Goal: Navigation & Orientation: Understand site structure

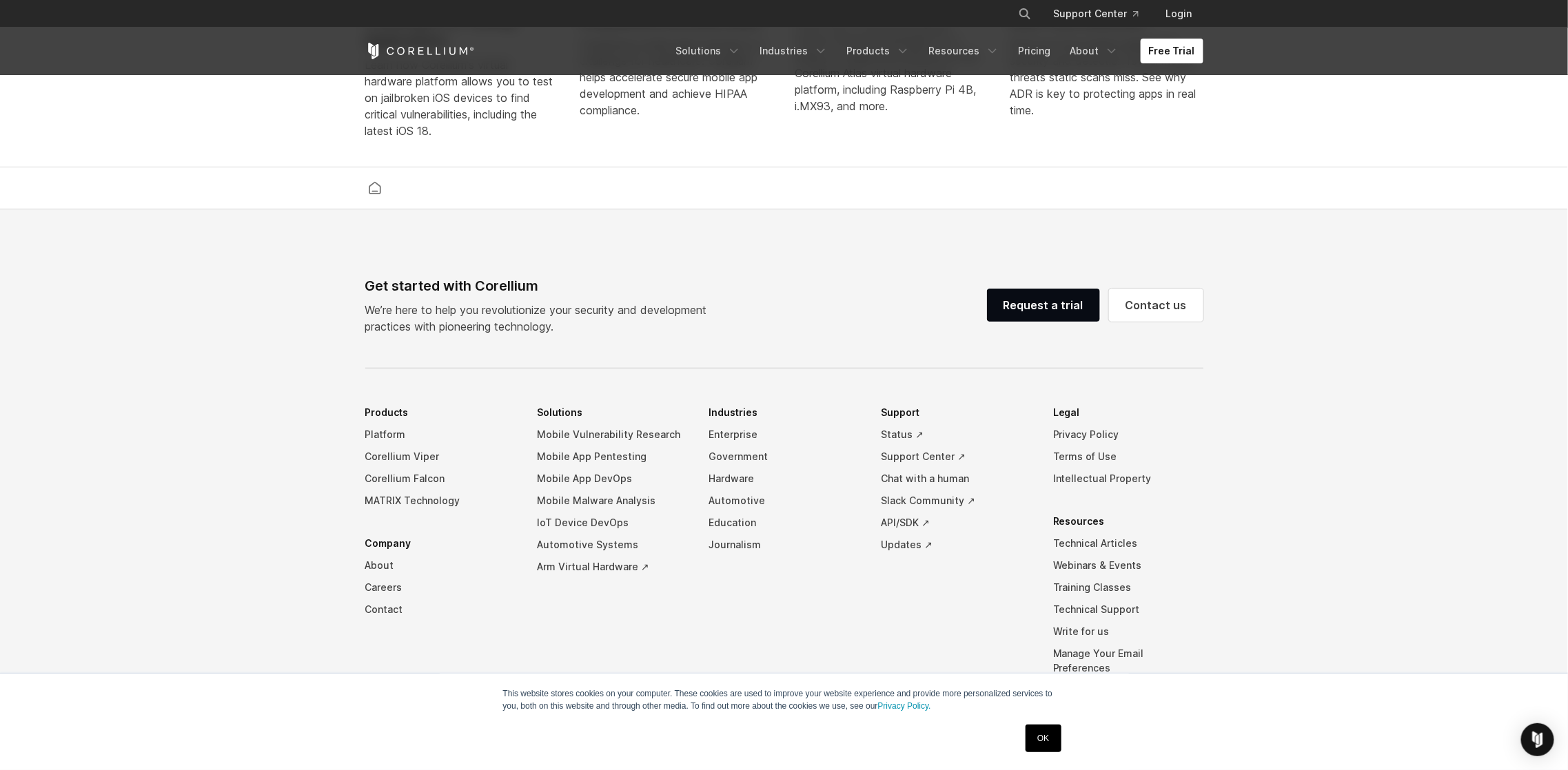
scroll to position [3216, 0]
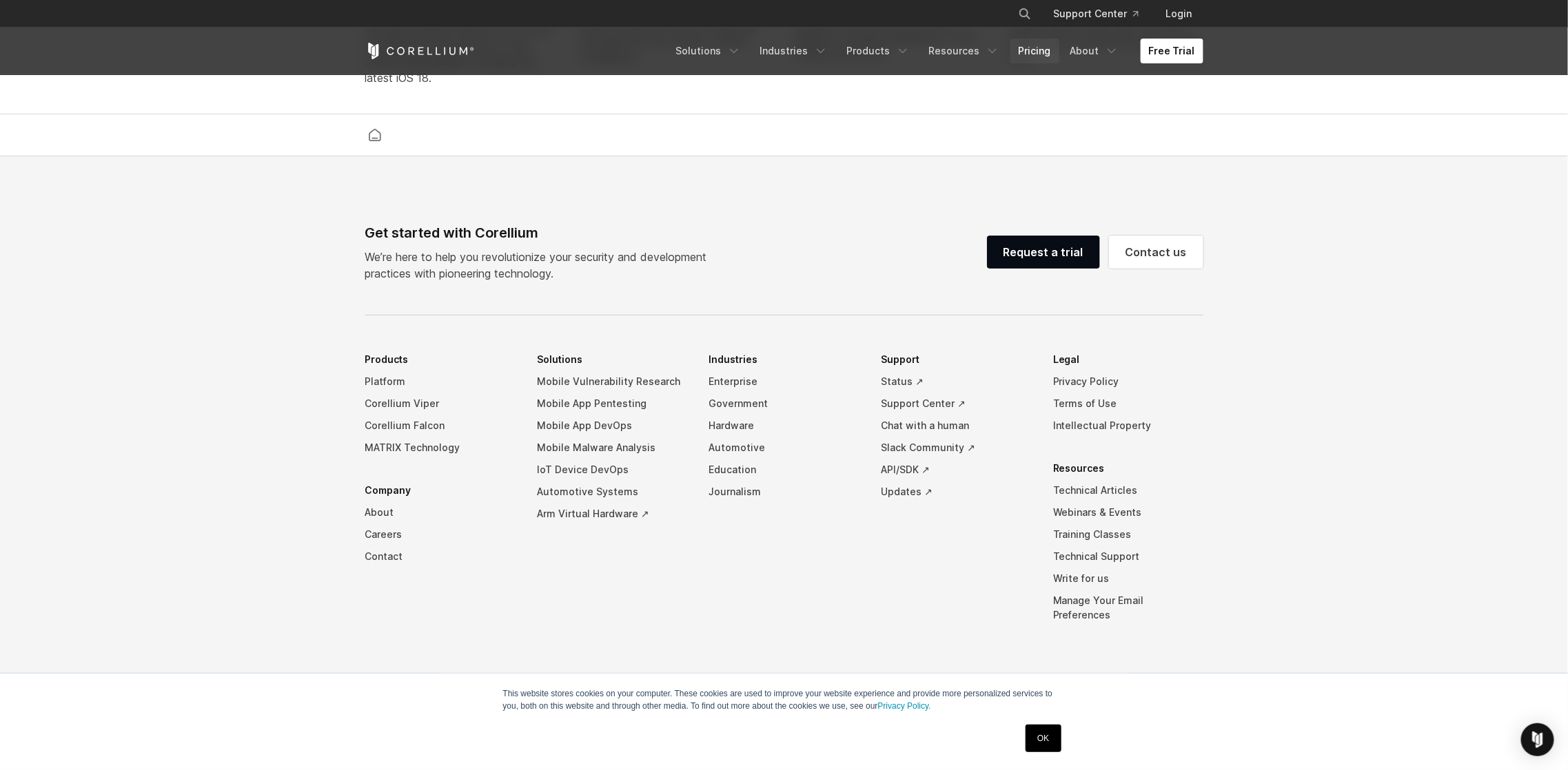
click at [1028, 51] on link "Pricing" at bounding box center [1035, 51] width 49 height 25
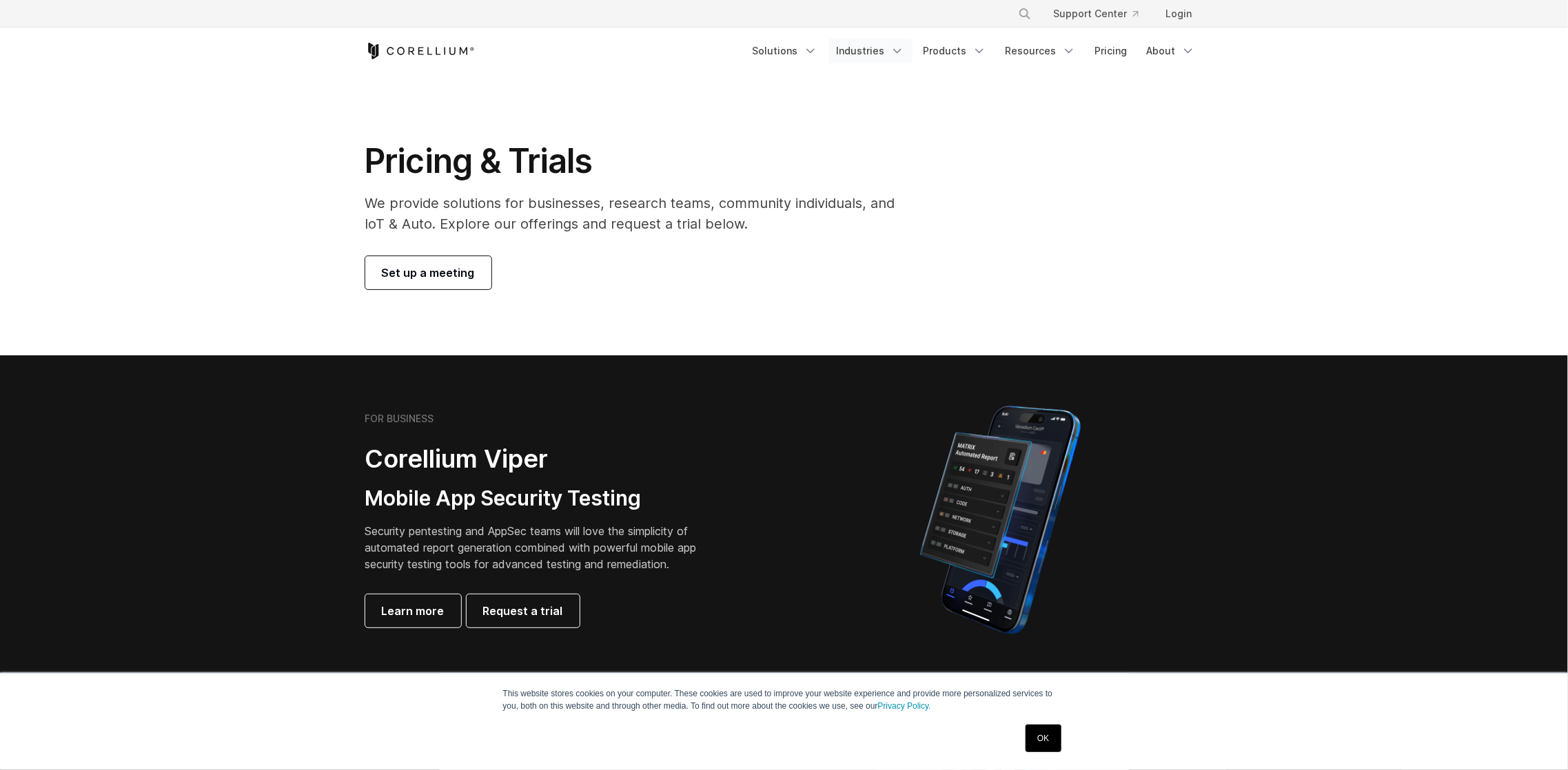
click at [875, 50] on link "Industries" at bounding box center [870, 51] width 84 height 25
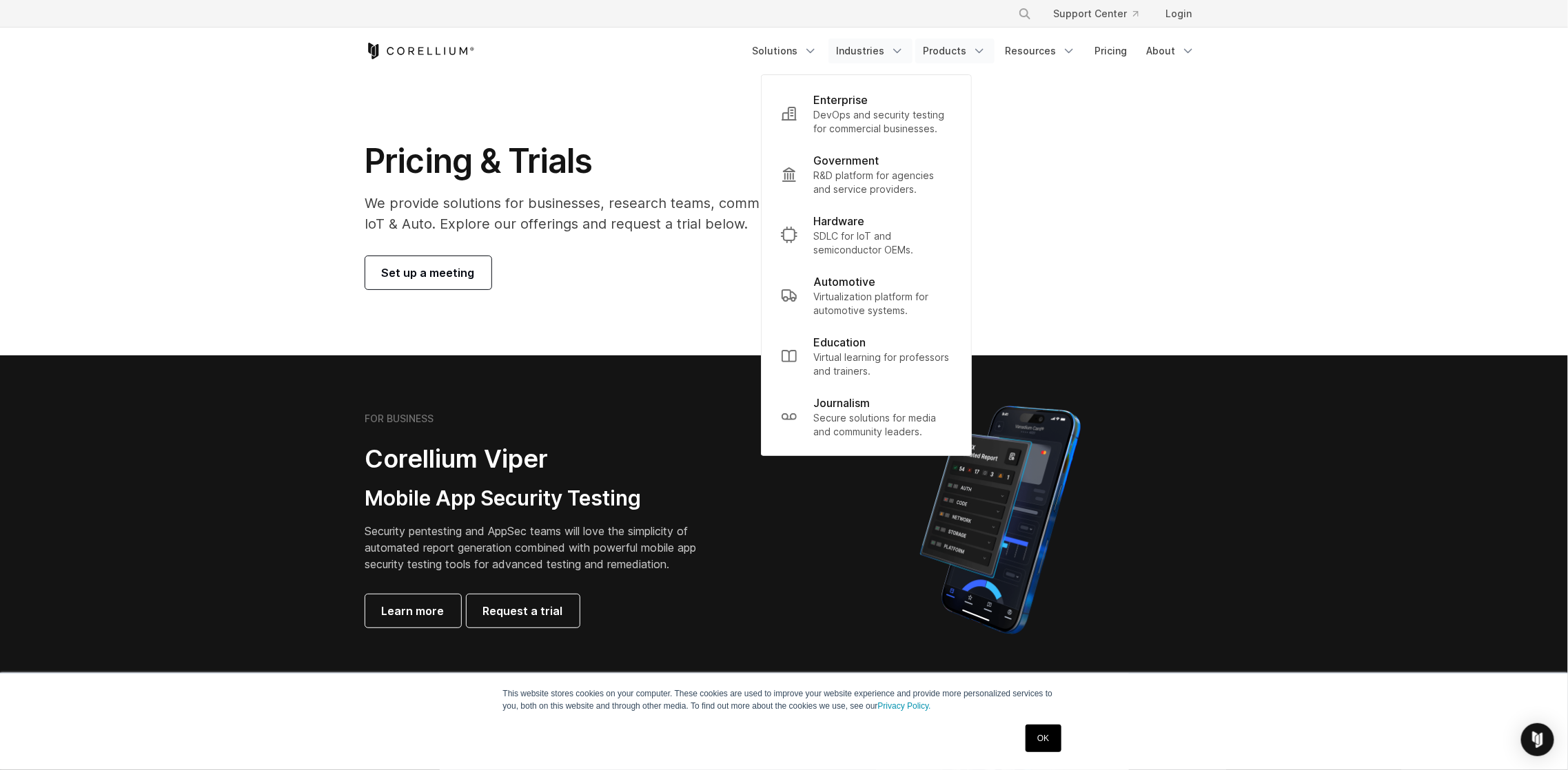
click at [941, 49] on link "Products" at bounding box center [955, 51] width 79 height 25
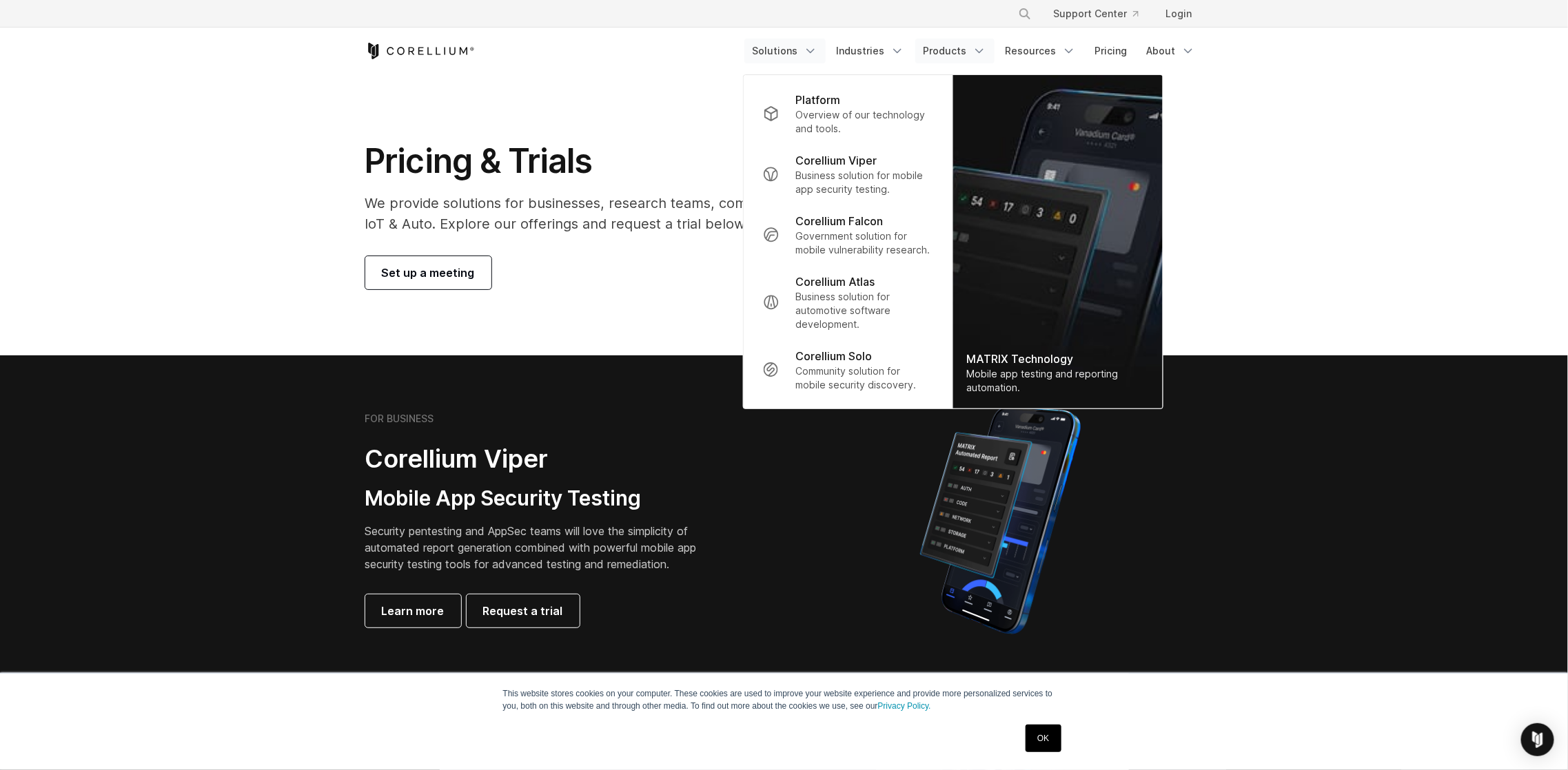
click at [793, 49] on link "Solutions" at bounding box center [785, 51] width 81 height 25
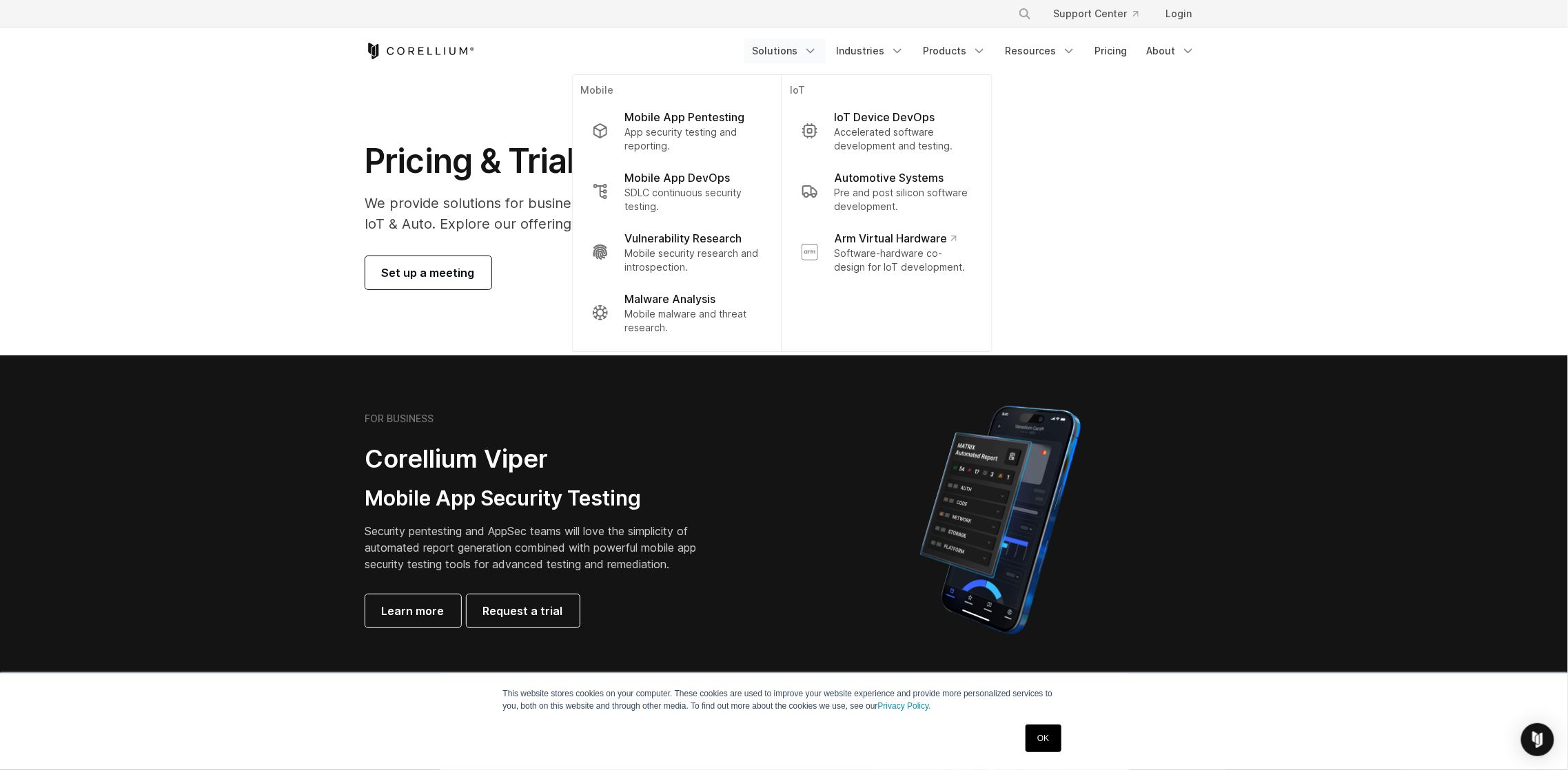
click at [391, 50] on icon "Corellium Home" at bounding box center [420, 51] width 110 height 17
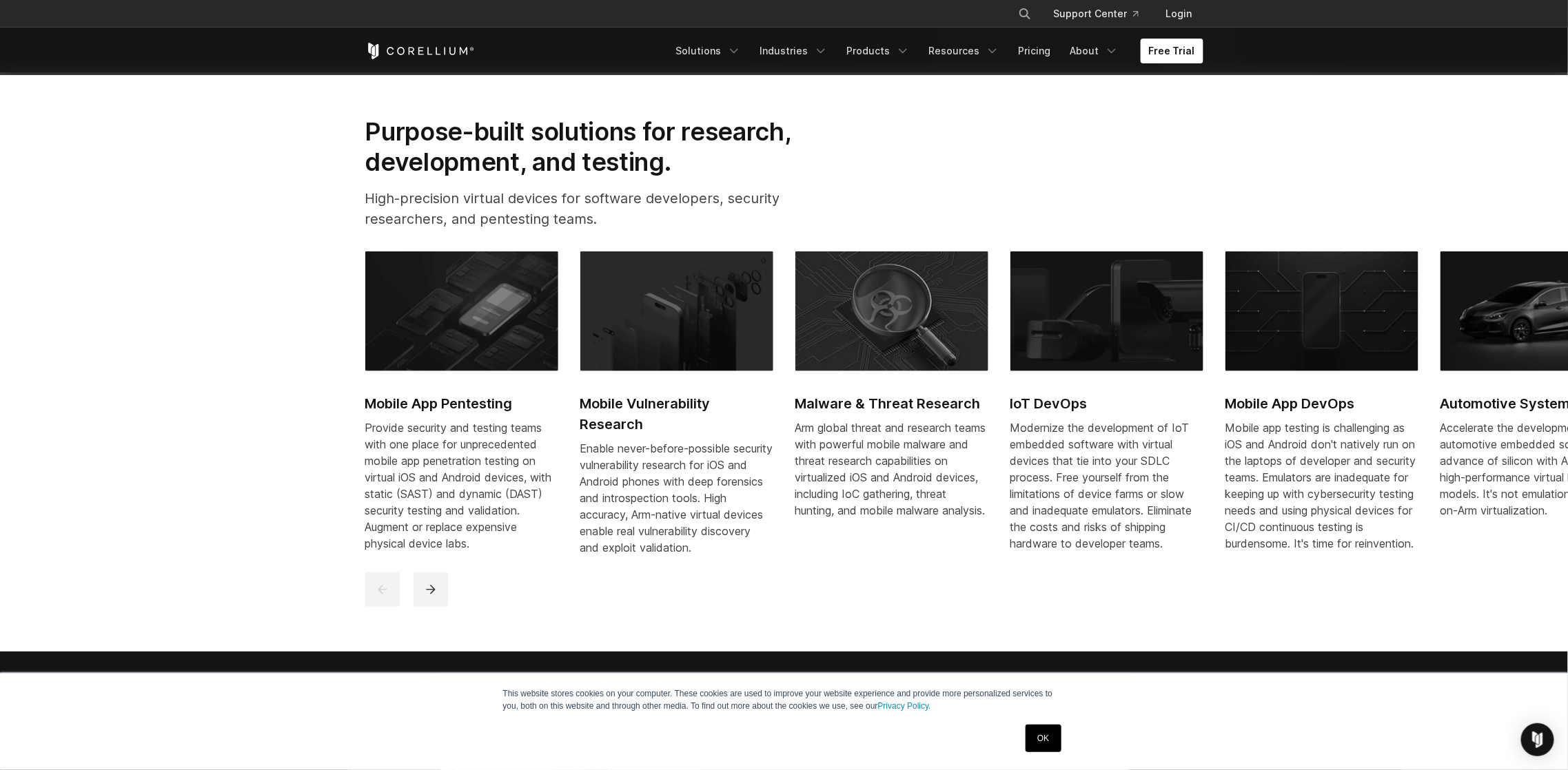
scroll to position [807, 0]
